Goal: Information Seeking & Learning: Learn about a topic

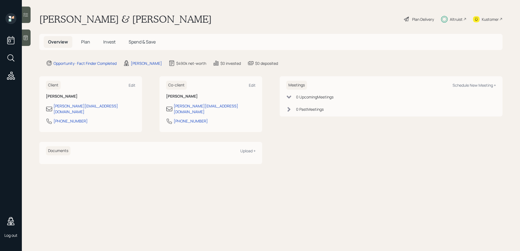
click at [84, 41] on span "Plan" at bounding box center [85, 42] width 9 height 6
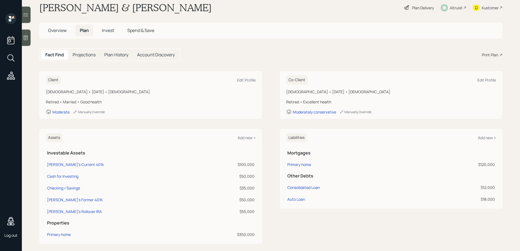
scroll to position [22, 0]
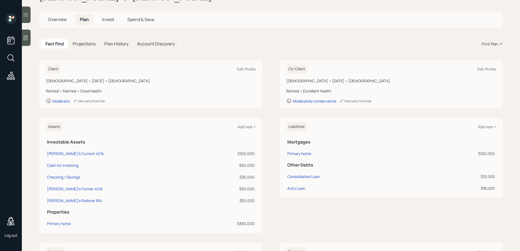
click at [85, 43] on h5 "Projections" at bounding box center [84, 43] width 23 height 5
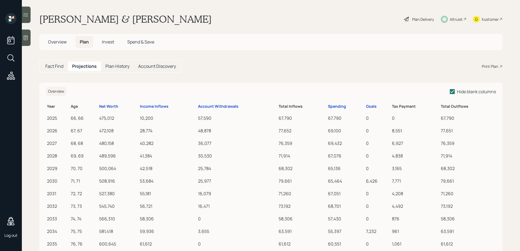
click at [113, 66] on h5 "Plan History" at bounding box center [117, 66] width 24 height 5
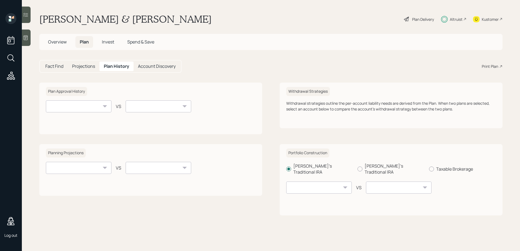
click at [146, 65] on h5 "Account Discovery" at bounding box center [157, 66] width 38 height 5
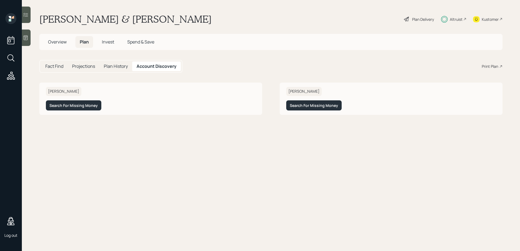
click at [54, 66] on h5 "Fact Find" at bounding box center [54, 66] width 18 height 5
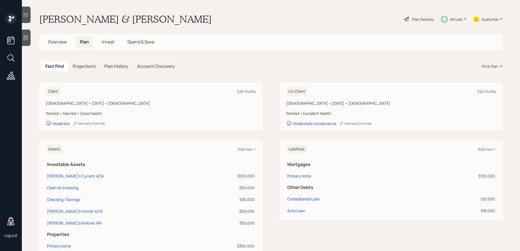
click at [107, 43] on span "Invest" at bounding box center [108, 42] width 12 height 6
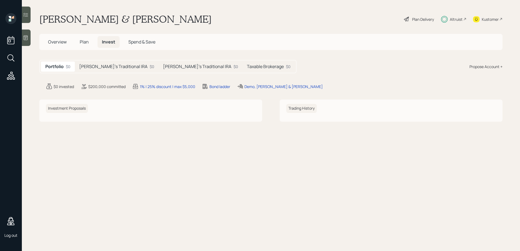
click at [135, 42] on span "Spend & Save" at bounding box center [141, 42] width 27 height 6
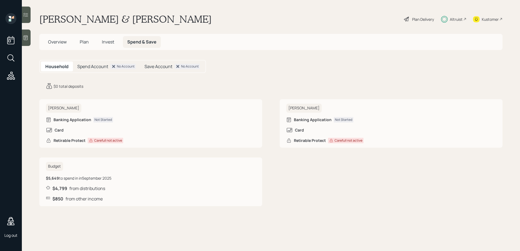
click at [90, 66] on h5 "Spend Account" at bounding box center [92, 66] width 31 height 5
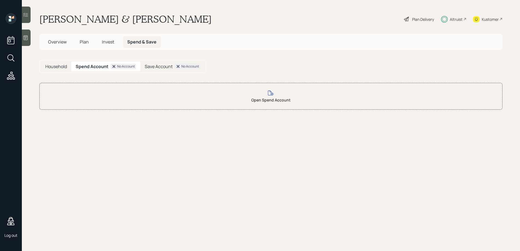
click at [149, 65] on h5 "Save Account" at bounding box center [159, 66] width 28 height 5
click at [62, 45] on h5 "Overview" at bounding box center [57, 42] width 27 height 12
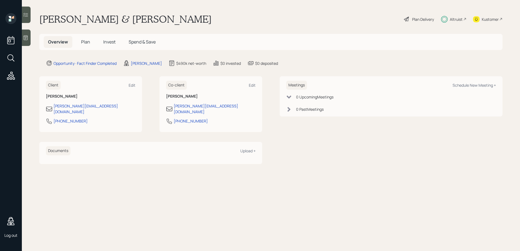
click at [87, 43] on span "Plan" at bounding box center [85, 42] width 9 height 6
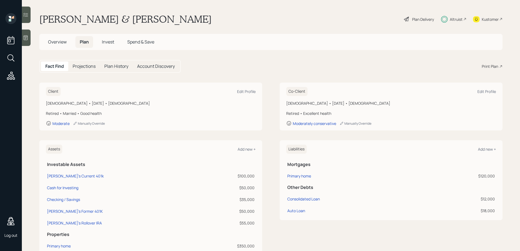
click at [416, 19] on div "Plan Delivery" at bounding box center [423, 19] width 22 height 6
click at [140, 42] on span "Spend & Save" at bounding box center [140, 42] width 27 height 6
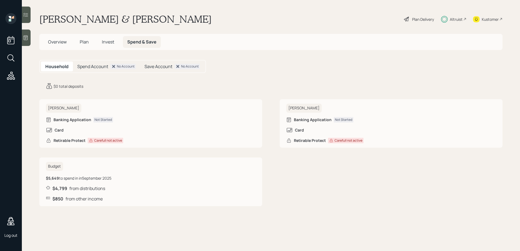
click at [60, 108] on h6 "[PERSON_NAME]" at bounding box center [64, 108] width 36 height 9
click at [26, 38] on icon at bounding box center [25, 37] width 5 height 5
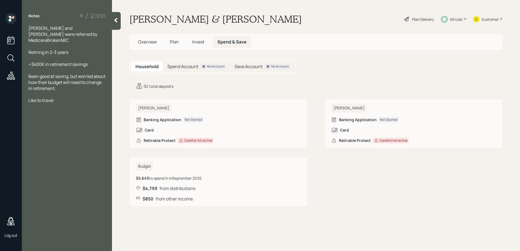
click at [115, 22] on icon at bounding box center [115, 19] width 5 height 5
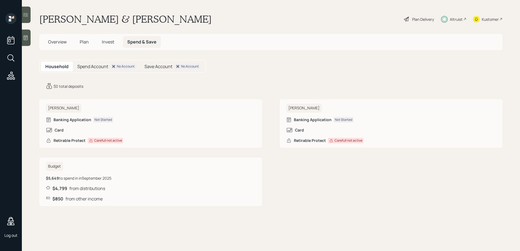
click at [27, 17] on icon at bounding box center [25, 14] width 5 height 5
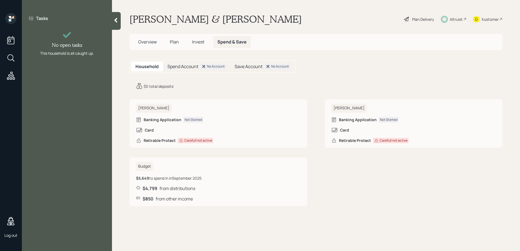
click at [116, 20] on icon at bounding box center [115, 20] width 3 height 5
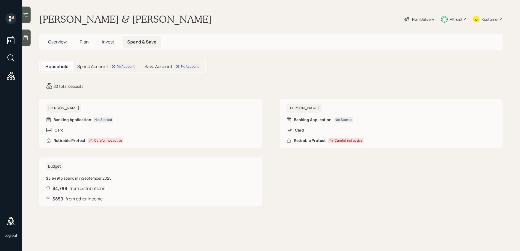
click at [83, 43] on span "Plan" at bounding box center [84, 42] width 9 height 6
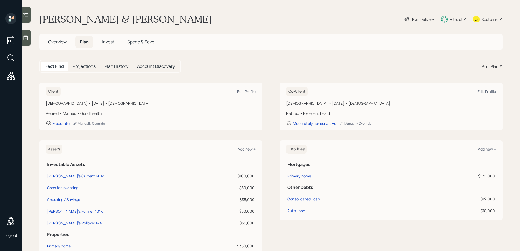
click at [143, 40] on span "Spend & Save" at bounding box center [140, 42] width 27 height 6
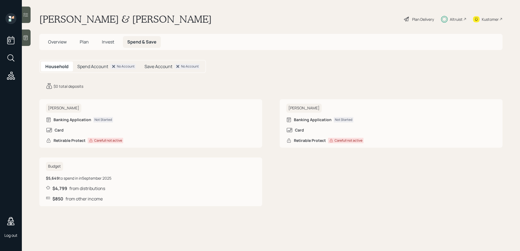
click at [105, 42] on span "Invest" at bounding box center [108, 42] width 12 height 6
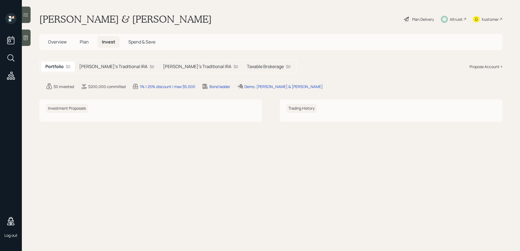
click at [83, 42] on span "Plan" at bounding box center [84, 42] width 9 height 6
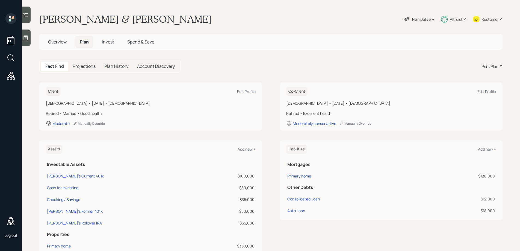
click at [66, 41] on span "Overview" at bounding box center [57, 42] width 19 height 6
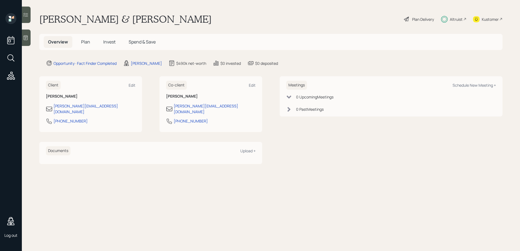
click at [11, 74] on icon at bounding box center [11, 76] width 10 height 10
click at [87, 40] on span "Plan" at bounding box center [85, 42] width 9 height 6
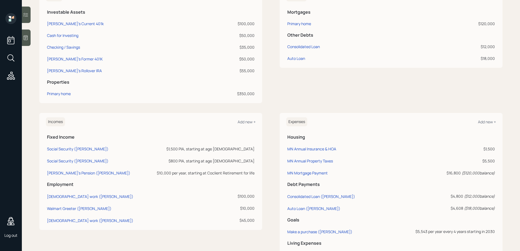
scroll to position [165, 0]
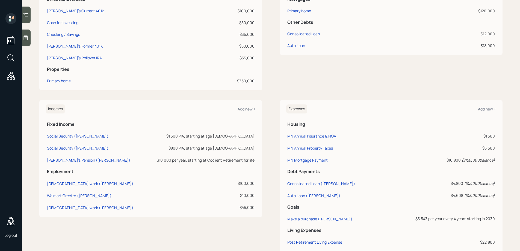
click at [288, 111] on h6 "Expenses" at bounding box center [296, 108] width 21 height 9
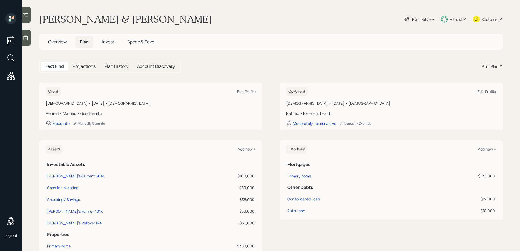
click at [155, 64] on h5 "Account Discovery" at bounding box center [156, 66] width 38 height 5
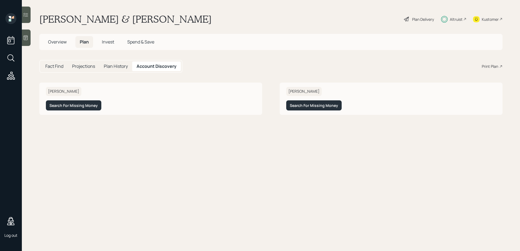
click at [113, 64] on h5 "Plan History" at bounding box center [116, 66] width 24 height 5
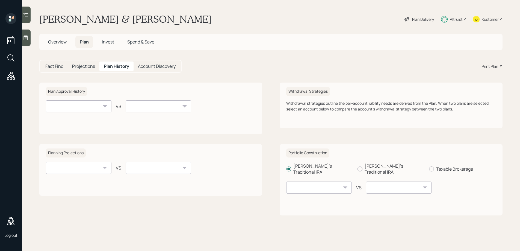
click at [75, 68] on h5 "Projections" at bounding box center [83, 66] width 23 height 5
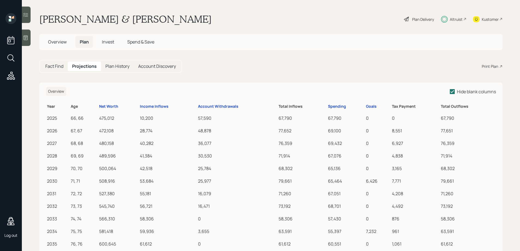
click at [54, 88] on h6 "Overview" at bounding box center [56, 91] width 20 height 9
click at [56, 91] on span "Overview" at bounding box center [56, 90] width 16 height 5
click at [417, 18] on div "Plan Delivery" at bounding box center [423, 19] width 22 height 6
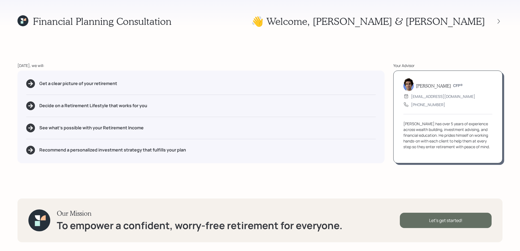
click at [457, 219] on div "Let's get started!" at bounding box center [446, 219] width 92 height 15
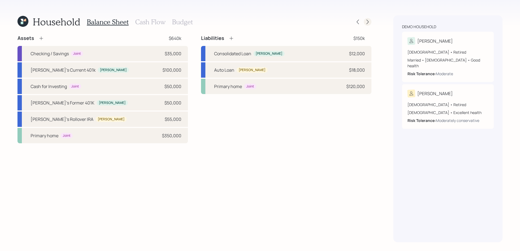
click at [369, 21] on icon at bounding box center [367, 21] width 5 height 5
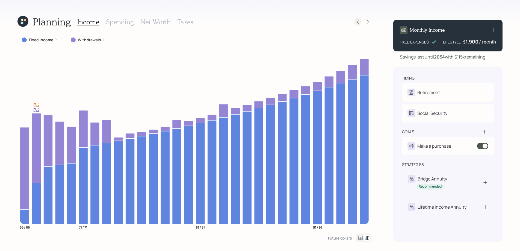
click at [360, 22] on icon at bounding box center [357, 21] width 5 height 5
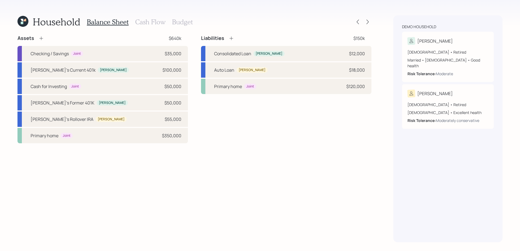
click at [143, 22] on h3 "Cash Flow" at bounding box center [150, 22] width 30 height 8
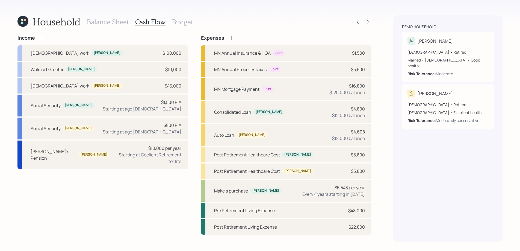
click at [180, 22] on h3 "Budget" at bounding box center [182, 22] width 21 height 8
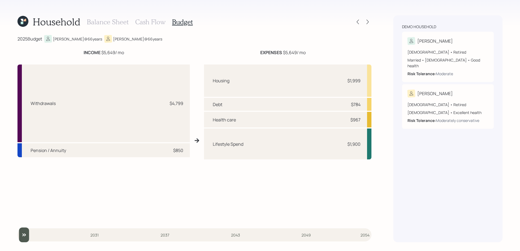
click at [24, 236] on input "slider" at bounding box center [194, 234] width 354 height 15
click at [164, 235] on input "slider" at bounding box center [194, 234] width 354 height 15
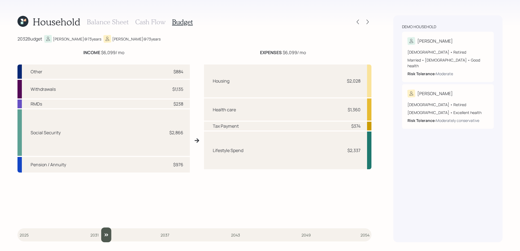
click at [99, 235] on input "slider" at bounding box center [194, 234] width 354 height 15
drag, startPoint x: 234, startPoint y: 235, endPoint x: 256, endPoint y: 237, distance: 22.2
click at [234, 235] on input "slider" at bounding box center [194, 234] width 354 height 15
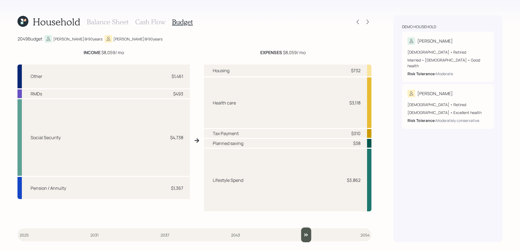
click at [306, 235] on input "slider" at bounding box center [194, 234] width 354 height 15
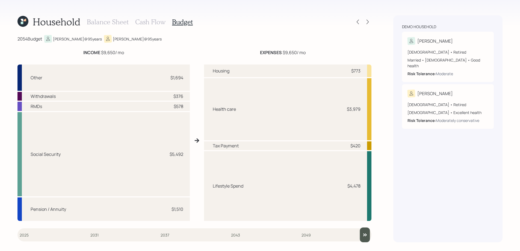
click at [367, 237] on input "slider" at bounding box center [194, 234] width 354 height 15
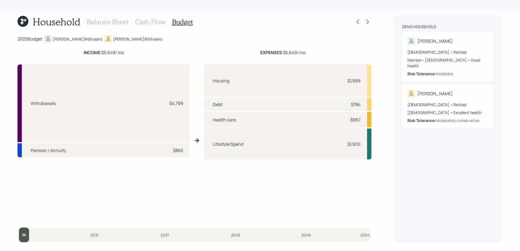
type input "2025"
click at [24, 233] on input "slider" at bounding box center [194, 234] width 354 height 15
click at [178, 22] on h3 "Budget" at bounding box center [182, 22] width 21 height 8
click at [172, 37] on div "2025 Budget [PERSON_NAME] @ 66 years [PERSON_NAME] @ 66 years" at bounding box center [194, 39] width 354 height 8
click at [368, 21] on icon at bounding box center [367, 21] width 5 height 5
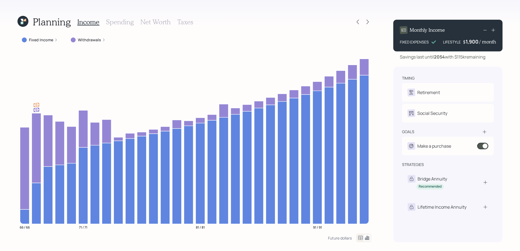
click at [116, 26] on div "Income Spending Net Worth Taxes" at bounding box center [135, 21] width 116 height 13
click at [357, 22] on icon at bounding box center [358, 22] width 2 height 5
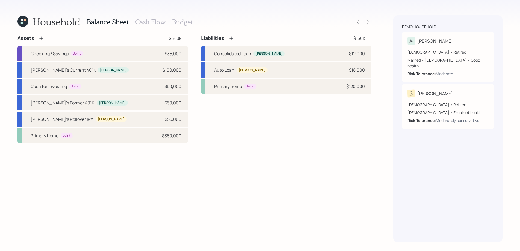
click at [165, 23] on div "Balance Sheet Cash Flow Budget" at bounding box center [140, 21] width 106 height 13
click at [158, 22] on h3 "Cash Flow" at bounding box center [150, 22] width 30 height 8
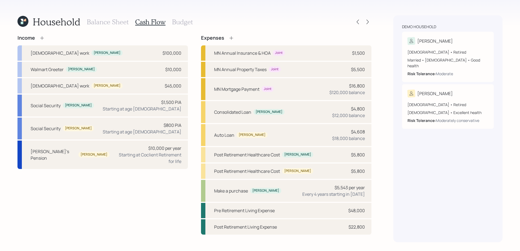
click at [186, 21] on h3 "Budget" at bounding box center [182, 22] width 21 height 8
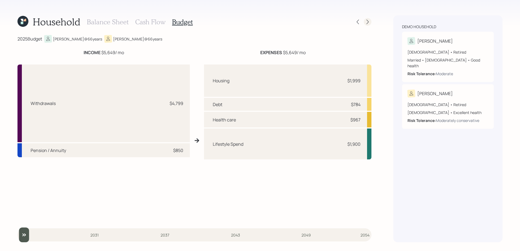
click at [368, 20] on icon at bounding box center [367, 21] width 5 height 5
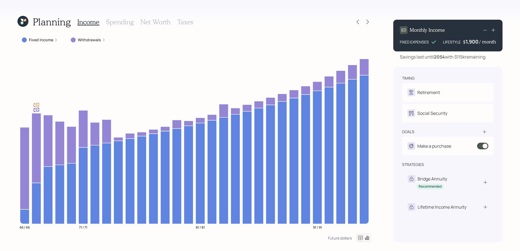
click at [47, 42] on label "Fixed Income" at bounding box center [41, 39] width 24 height 5
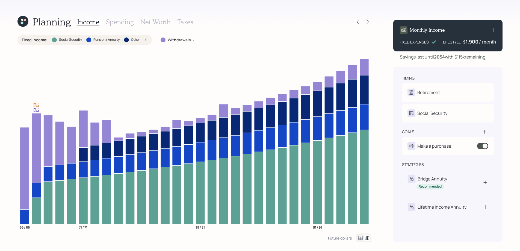
click at [169, 39] on label "Withdrawals" at bounding box center [179, 39] width 23 height 5
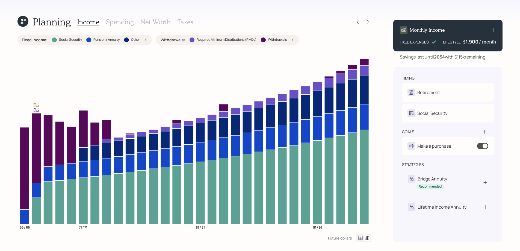
click at [175, 41] on label "Withdrawals :" at bounding box center [173, 39] width 25 height 5
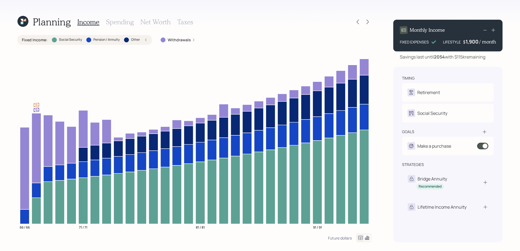
click at [175, 41] on label "Withdrawals" at bounding box center [179, 39] width 23 height 5
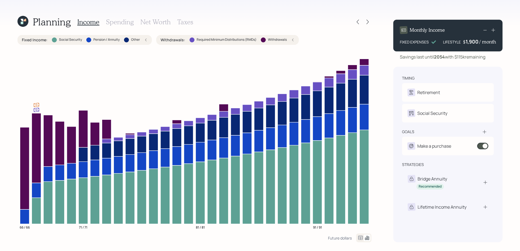
click at [175, 41] on label "Withdrawals :" at bounding box center [173, 39] width 25 height 5
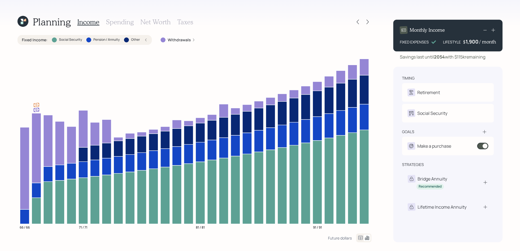
click at [33, 39] on label "Fixed Income :" at bounding box center [35, 39] width 26 height 5
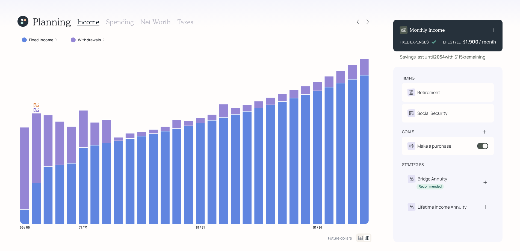
click at [88, 39] on label "Withdrawals" at bounding box center [89, 39] width 23 height 5
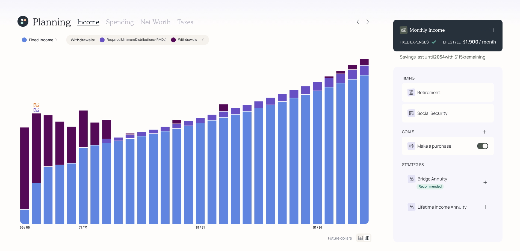
click at [86, 39] on label "Withdrawals :" at bounding box center [83, 39] width 25 height 5
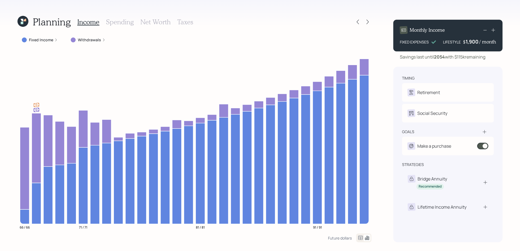
click at [114, 23] on h3 "Spending" at bounding box center [120, 22] width 28 height 8
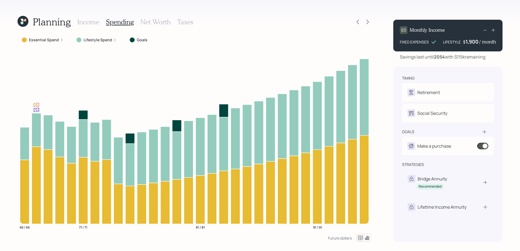
click at [46, 40] on label "Essential Spend" at bounding box center [44, 39] width 30 height 5
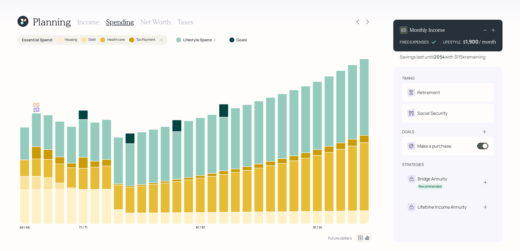
click at [46, 40] on label "Essential Spend :" at bounding box center [37, 39] width 31 height 5
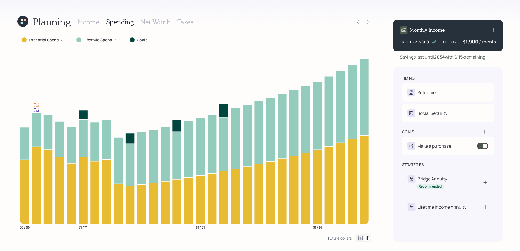
click at [86, 39] on label "Lifestyle Spend" at bounding box center [98, 39] width 29 height 5
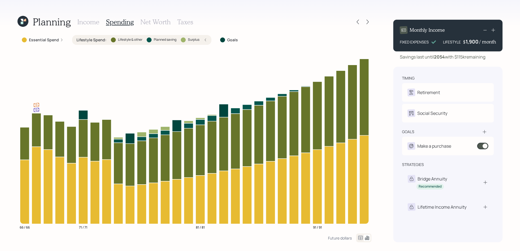
click at [91, 39] on label "Lifestyle Spend :" at bounding box center [91, 39] width 30 height 5
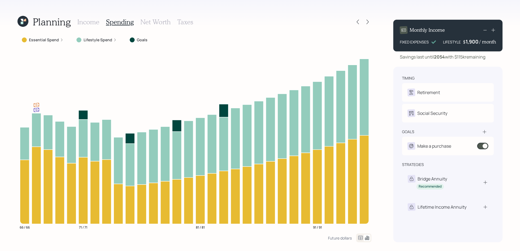
click at [149, 21] on h3 "Net Worth" at bounding box center [155, 22] width 30 height 8
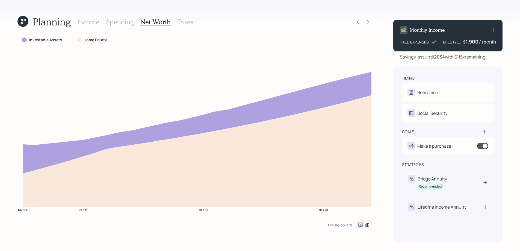
click at [93, 40] on label "Home Equity" at bounding box center [95, 39] width 23 height 5
click at [48, 41] on label "Investable Assets" at bounding box center [45, 39] width 33 height 5
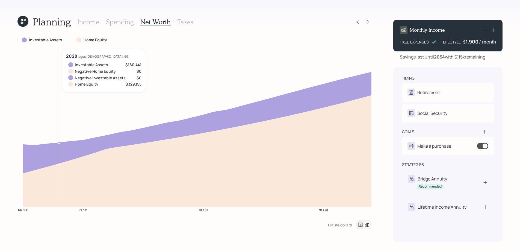
click at [180, 20] on h3 "Taxes" at bounding box center [185, 22] width 16 height 8
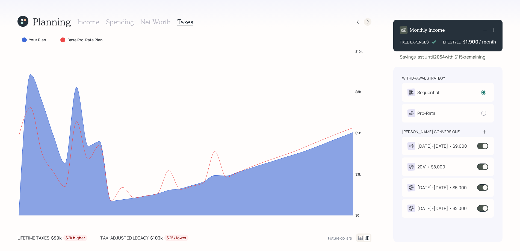
click at [369, 21] on icon at bounding box center [367, 21] width 5 height 5
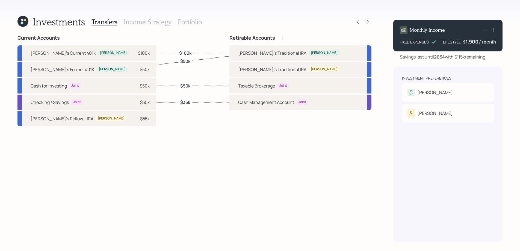
click at [155, 23] on h3 "Income Strategy" at bounding box center [148, 22] width 48 height 8
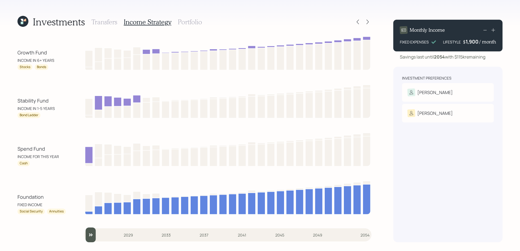
click at [178, 19] on h3 "Portfolio" at bounding box center [190, 22] width 24 height 8
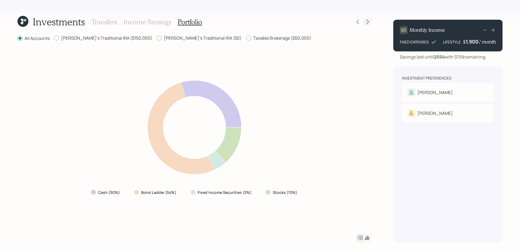
click at [367, 20] on icon at bounding box center [367, 21] width 5 height 5
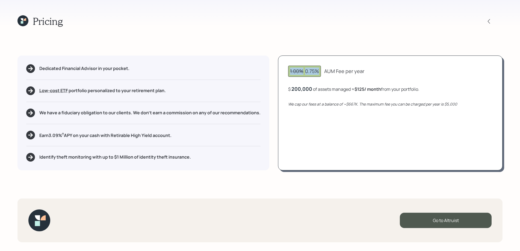
drag, startPoint x: 291, startPoint y: 69, endPoint x: 318, endPoint y: 69, distance: 26.8
click at [318, 69] on div "1.00% 0.75%" at bounding box center [304, 70] width 29 height 7
click at [311, 77] on div "1.00% 0.75% AUM Fee per year $ 200,000 of assets managed ≈ $125 / month from yo…" at bounding box center [390, 112] width 225 height 115
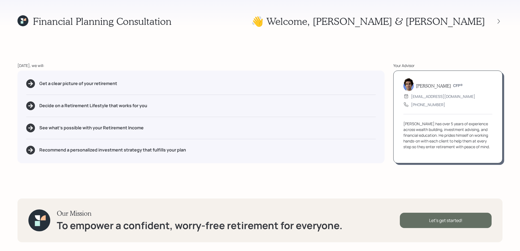
click at [452, 220] on div "Let's get started!" at bounding box center [446, 219] width 92 height 15
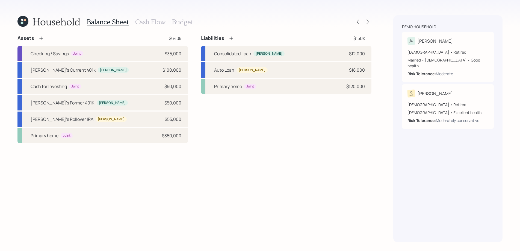
click at [106, 23] on h3 "Balance Sheet" at bounding box center [108, 22] width 42 height 8
click at [146, 22] on h3 "Cash Flow" at bounding box center [150, 22] width 30 height 8
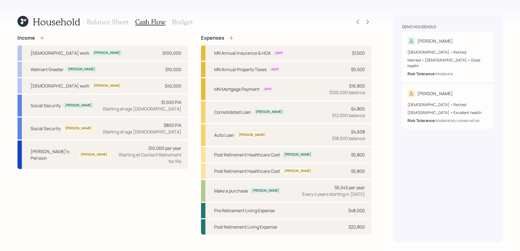
click at [172, 22] on h3 "Budget" at bounding box center [182, 22] width 21 height 8
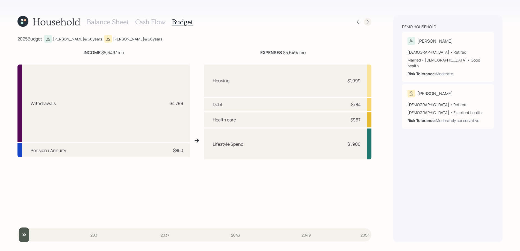
click at [370, 20] on icon at bounding box center [367, 21] width 5 height 5
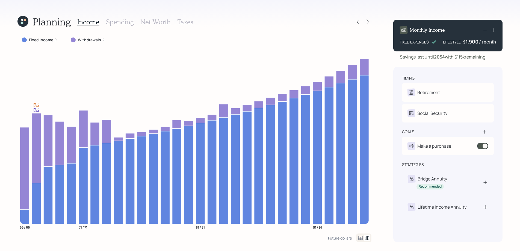
click at [36, 43] on div "Fixed Income" at bounding box center [39, 40] width 45 height 10
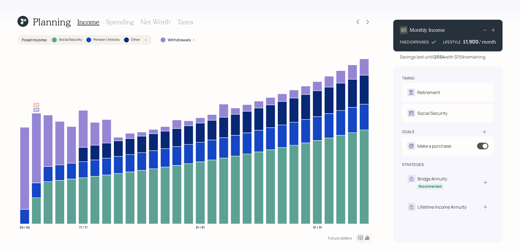
click at [168, 41] on label "Withdrawals" at bounding box center [179, 39] width 23 height 5
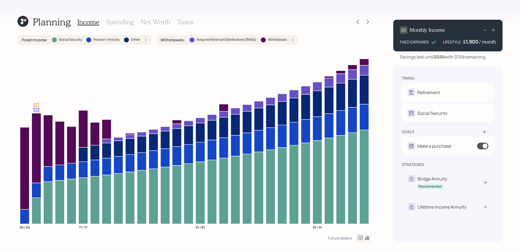
click at [112, 25] on h3 "Spending" at bounding box center [120, 22] width 28 height 8
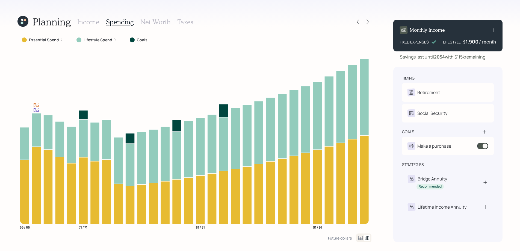
click at [50, 39] on label "Essential Spend" at bounding box center [44, 39] width 30 height 5
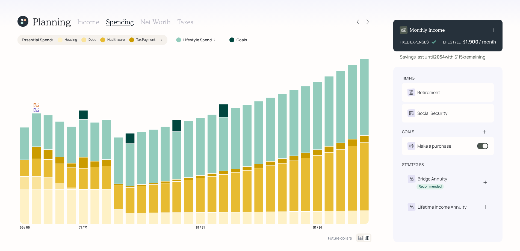
click at [34, 39] on label "Essential Spend :" at bounding box center [37, 39] width 31 height 5
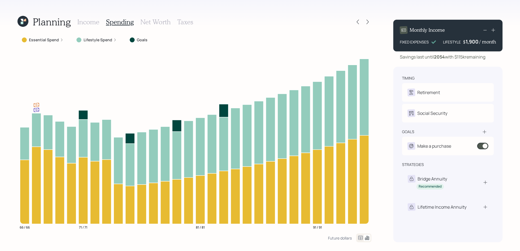
click at [152, 23] on h3 "Net Worth" at bounding box center [155, 22] width 30 height 8
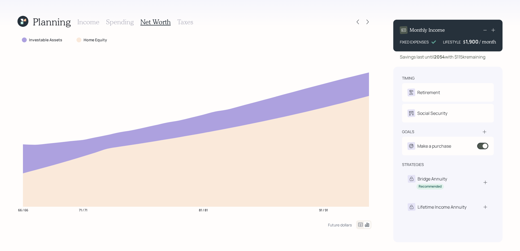
click at [180, 24] on h3 "Taxes" at bounding box center [185, 22] width 16 height 8
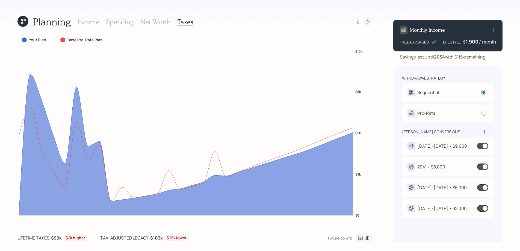
click at [366, 24] on icon at bounding box center [367, 21] width 5 height 5
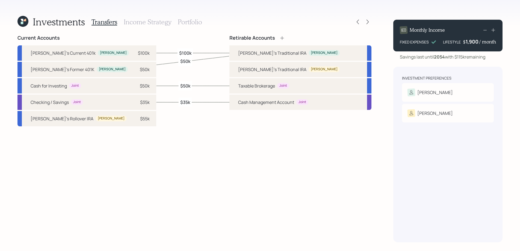
click at [127, 25] on h3 "Income Strategy" at bounding box center [148, 22] width 48 height 8
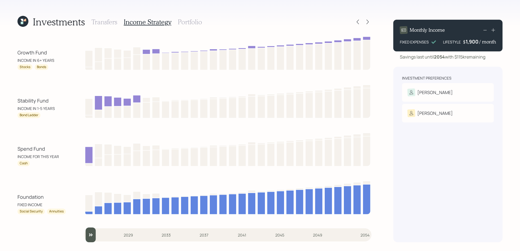
click at [193, 22] on h3 "Portfolio" at bounding box center [190, 22] width 24 height 8
